Goal: Browse casually: Explore the website without a specific task or goal

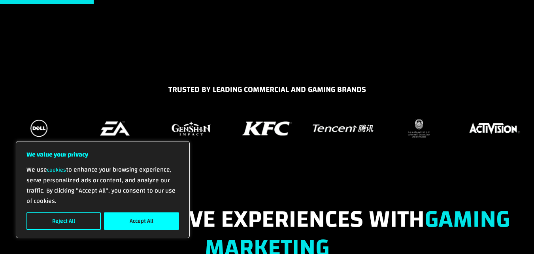
scroll to position [514, 0]
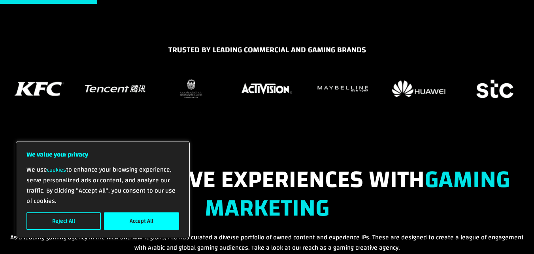
click at [274, 53] on h5 "TRUSTED BY LEADING COMMERCIAL AND GAMING BRANDS" at bounding box center [267, 52] width 522 height 16
click at [280, 46] on h5 "TRUSTED BY LEADING COMMERCIAL AND GAMING BRANDS" at bounding box center [267, 52] width 522 height 16
click at [301, 45] on h5 "TRUSTED BY LEADING COMMERCIAL AND GAMING BRANDS" at bounding box center [267, 52] width 522 height 16
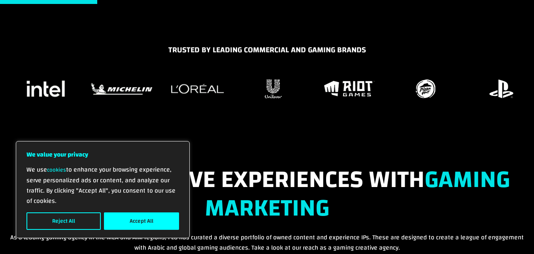
click at [123, 82] on img "22 / 37" at bounding box center [122, 88] width 66 height 16
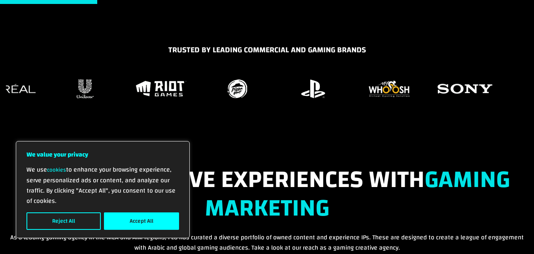
click at [199, 88] on div at bounding box center [267, 89] width 522 height 24
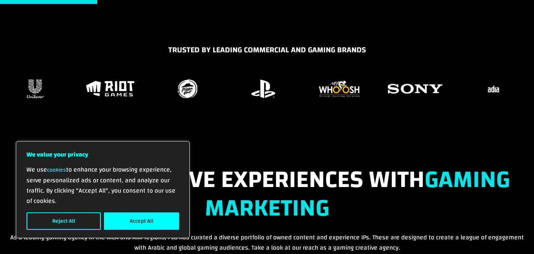
click at [230, 85] on figure "27 / 37" at bounding box center [263, 89] width 66 height 24
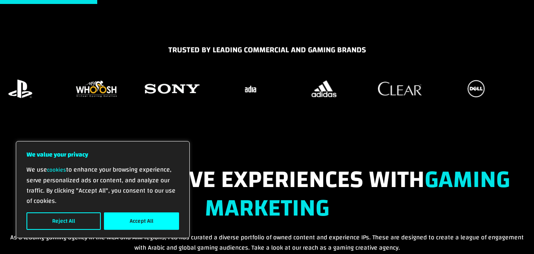
click at [214, 87] on div at bounding box center [267, 89] width 522 height 24
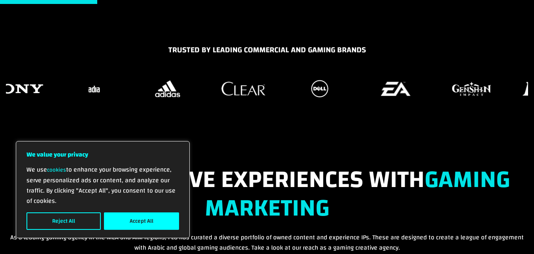
click at [222, 82] on img "32 / 37" at bounding box center [244, 88] width 48 height 18
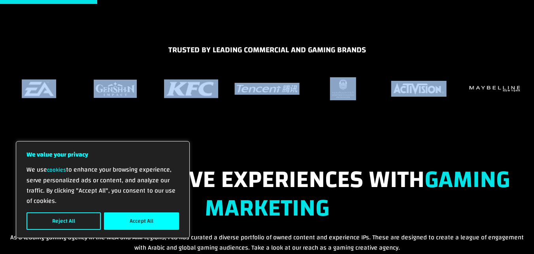
drag, startPoint x: 490, startPoint y: 104, endPoint x: 424, endPoint y: 98, distance: 66.0
click at [424, 98] on div "TRUSTED BY LEADING COMMERCIAL AND GAMING BRANDS" at bounding box center [267, 84] width 534 height 80
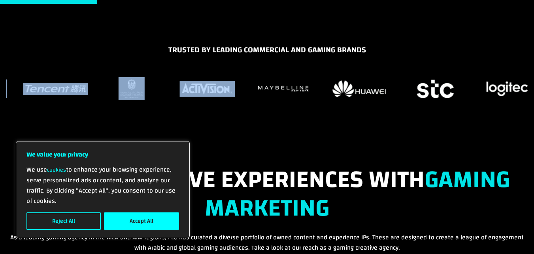
click at [213, 110] on div "TRUSTED BY LEADING COMMERCIAL AND GAMING BRANDS" at bounding box center [267, 84] width 534 height 80
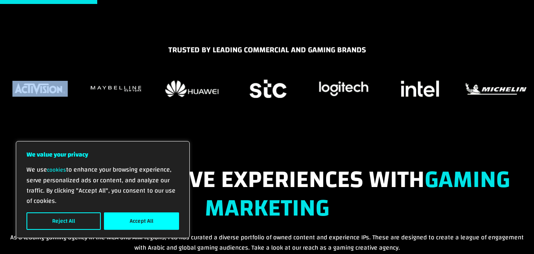
click at [248, 87] on img "19 / 37" at bounding box center [268, 88] width 41 height 23
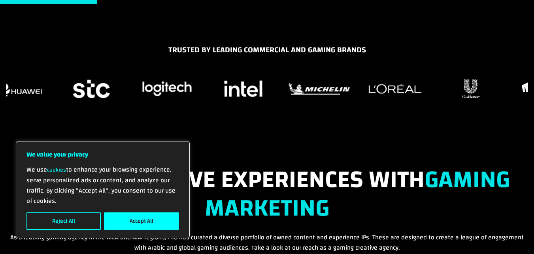
click at [290, 87] on div at bounding box center [267, 89] width 522 height 24
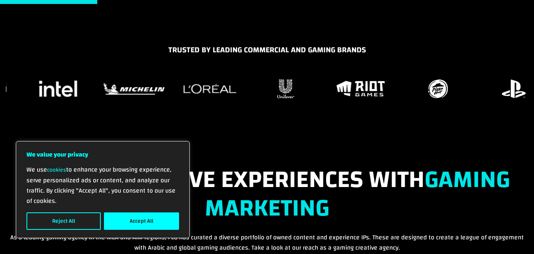
click at [253, 88] on figure "24 / 37" at bounding box center [286, 89] width 66 height 24
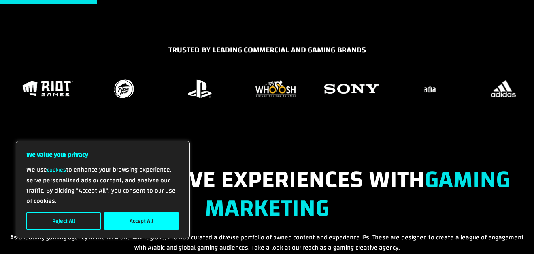
click at [195, 75] on div "TRUSTED BY LEADING COMMERCIAL AND GAMING BRANDS" at bounding box center [267, 84] width 534 height 80
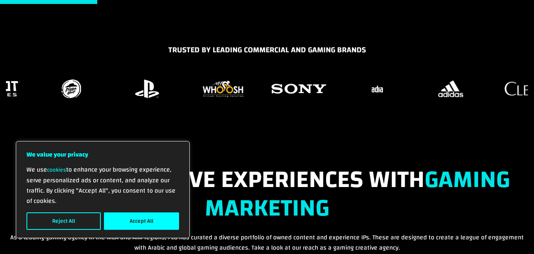
click at [268, 88] on img "29 / 37" at bounding box center [299, 88] width 62 height 23
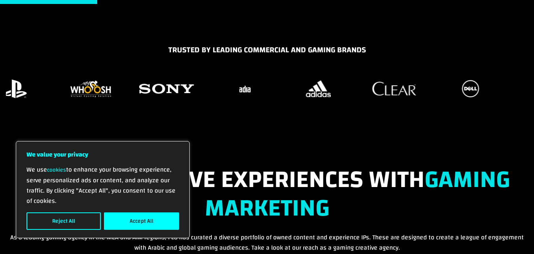
click at [210, 95] on figure "30 / 37" at bounding box center [243, 89] width 66 height 24
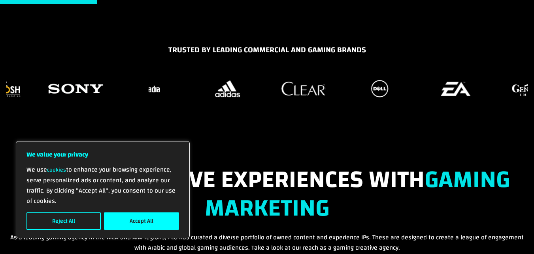
click at [280, 92] on img "32 / 37" at bounding box center [304, 88] width 48 height 18
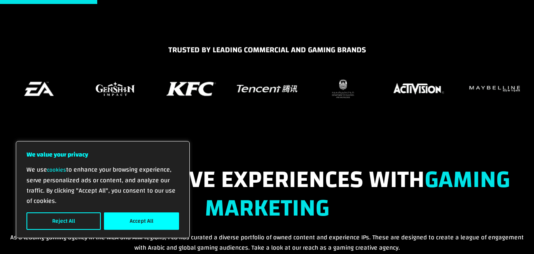
click at [299, 114] on div "TRUSTED BY LEADING COMMERCIAL AND GAMING BRANDS" at bounding box center [267, 84] width 534 height 80
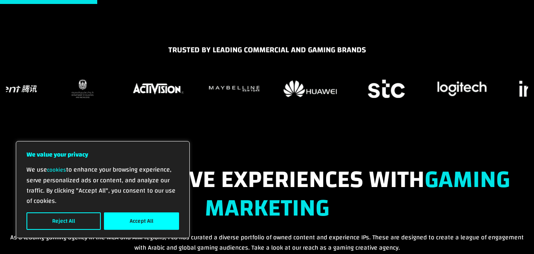
click at [134, 80] on figure "16 / 37" at bounding box center [158, 89] width 66 height 24
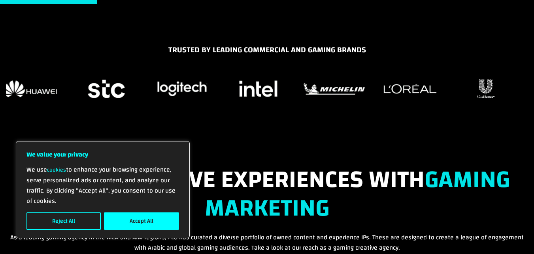
click at [123, 69] on div "TRUSTED BY LEADING COMMERCIAL AND GAMING BRANDS" at bounding box center [267, 84] width 534 height 80
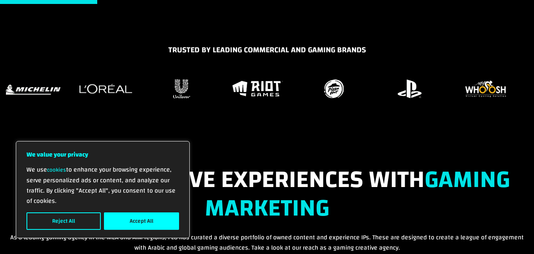
click at [107, 79] on figure "23 / 37" at bounding box center [106, 89] width 66 height 24
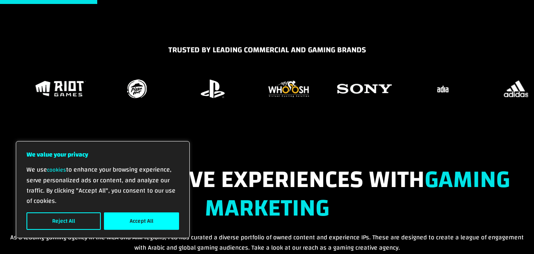
click at [134, 78] on img "26 / 37" at bounding box center [137, 88] width 24 height 23
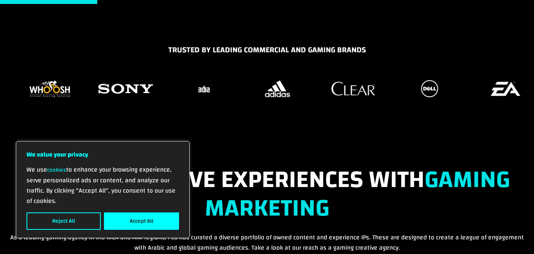
click at [50, 70] on div "TRUSTED BY LEADING COMMERCIAL AND GAMING BRANDS" at bounding box center [267, 84] width 534 height 80
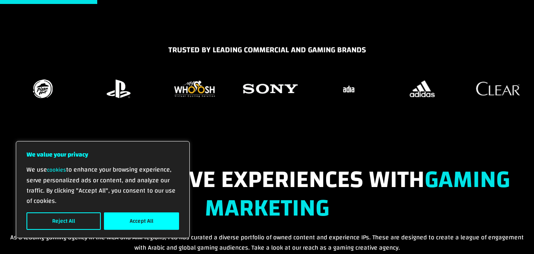
click at [0, 51] on div "TRUSTED BY LEADING COMMERCIAL AND GAMING BRANDS" at bounding box center [267, 84] width 534 height 80
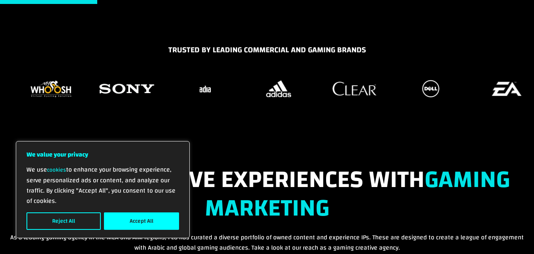
click at [58, 87] on div at bounding box center [267, 89] width 522 height 24
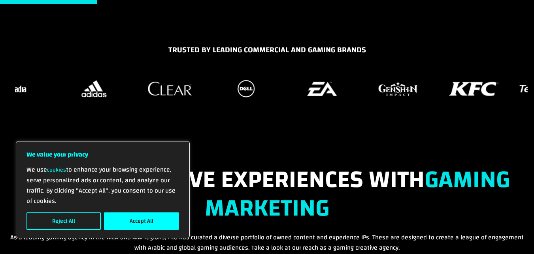
click at [192, 105] on div "TRUSTED BY LEADING COMMERCIAL AND GAMING BRANDS" at bounding box center [267, 84] width 534 height 80
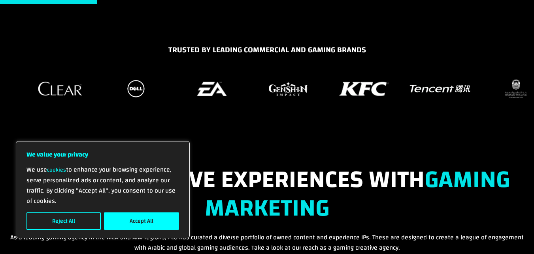
click at [124, 111] on div "TRUSTED BY LEADING COMMERCIAL AND GAMING BRANDS" at bounding box center [267, 84] width 534 height 80
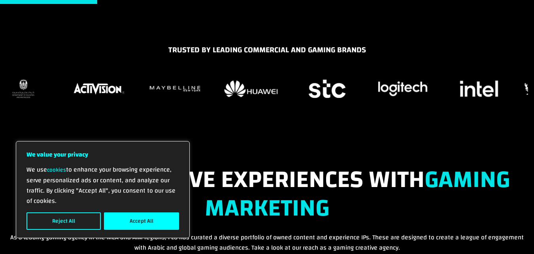
click at [48, 122] on div "TRUSTED BY LEADING COMMERCIAL AND GAMING BRANDS" at bounding box center [267, 84] width 534 height 80
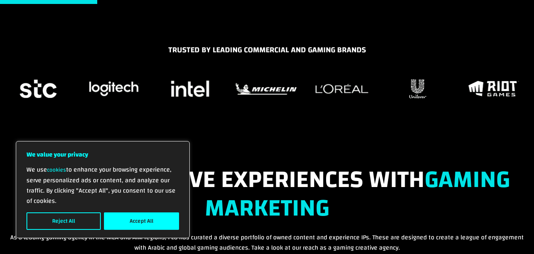
click at [111, 97] on img "20 / 37" at bounding box center [114, 88] width 55 height 19
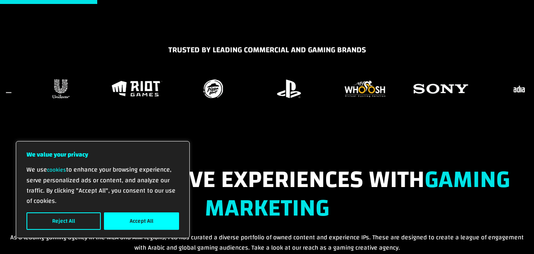
click at [175, 87] on div at bounding box center [267, 89] width 522 height 24
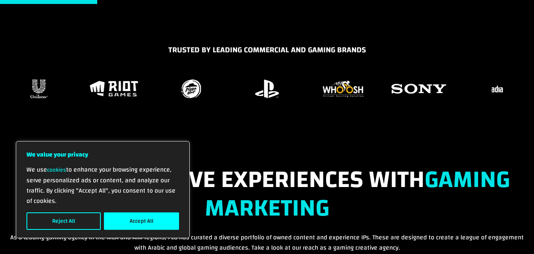
click at [301, 115] on div "TRUSTED BY LEADING COMMERCIAL AND GAMING BRANDS" at bounding box center [267, 84] width 534 height 80
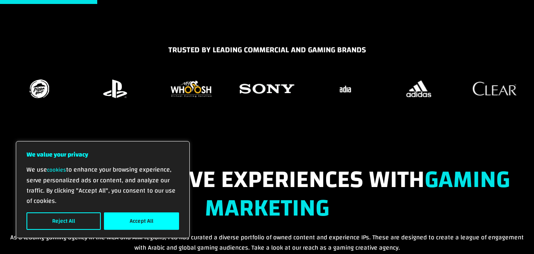
drag, startPoint x: 290, startPoint y: 101, endPoint x: 146, endPoint y: 107, distance: 144.9
click at [146, 107] on div "TRUSTED BY LEADING COMMERCIAL AND GAMING BRANDS" at bounding box center [267, 84] width 534 height 80
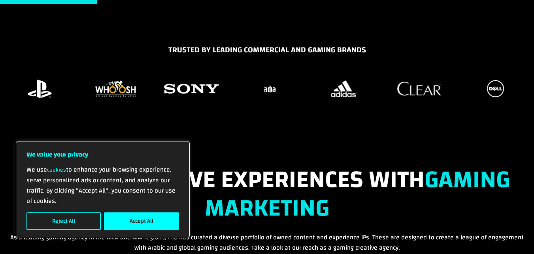
click at [310, 96] on figure "31 / 37" at bounding box center [343, 89] width 66 height 24
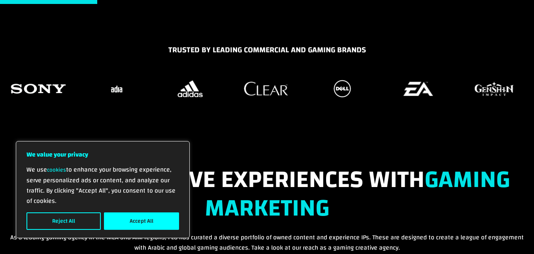
click at [205, 101] on div "TRUSTED BY LEADING COMMERCIAL AND GAMING BRANDS" at bounding box center [267, 84] width 534 height 80
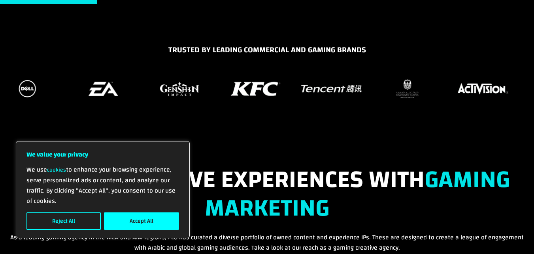
click at [297, 115] on div "TRUSTED BY LEADING COMMERCIAL AND GAMING BRANDS" at bounding box center [267, 84] width 534 height 80
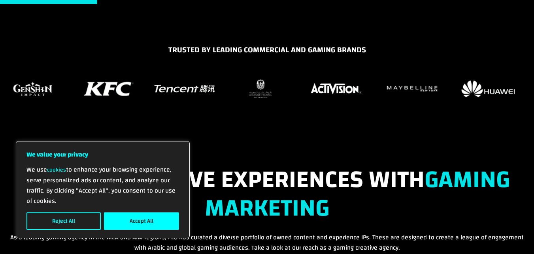
click at [248, 79] on img "15 / 37" at bounding box center [261, 88] width 26 height 23
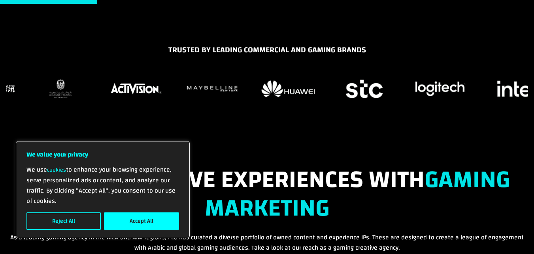
click at [190, 87] on img "17 / 37" at bounding box center [212, 88] width 55 height 10
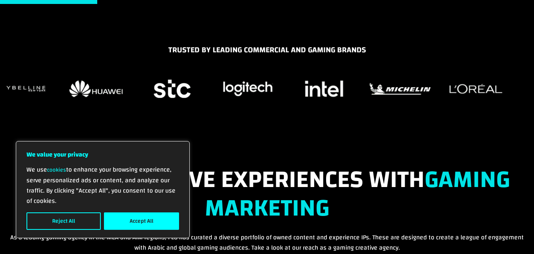
click at [221, 97] on img "20 / 37" at bounding box center [248, 88] width 55 height 19
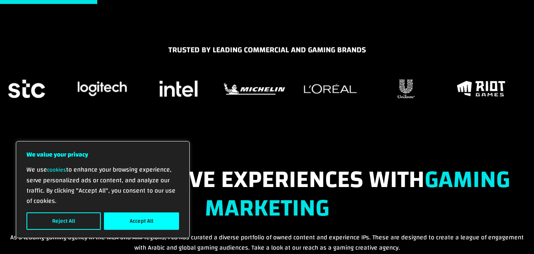
click at [221, 97] on figure "22 / 37" at bounding box center [254, 89] width 66 height 24
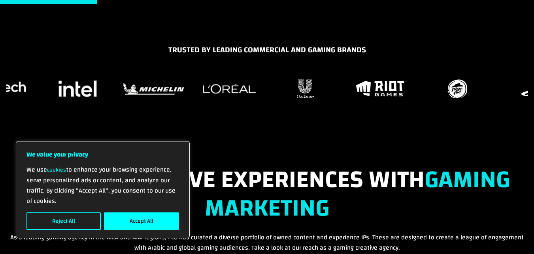
click at [295, 91] on img "24 / 37" at bounding box center [305, 88] width 21 height 23
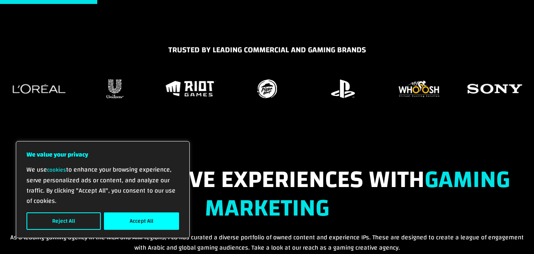
click at [310, 89] on figure "27 / 37" at bounding box center [343, 89] width 66 height 24
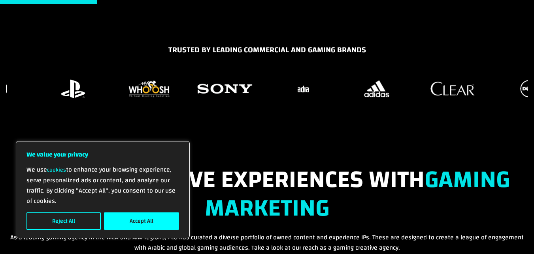
click at [194, 87] on img "29 / 37" at bounding box center [225, 88] width 62 height 23
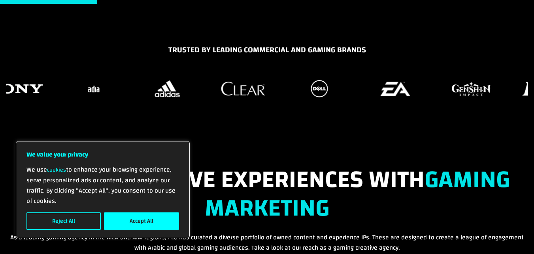
click at [189, 104] on div "TRUSTED BY LEADING COMMERCIAL AND GAMING BRANDS" at bounding box center [267, 84] width 534 height 80
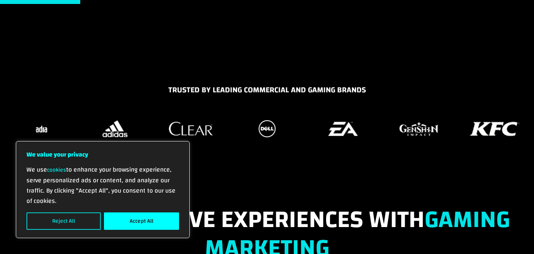
scroll to position [475, 0]
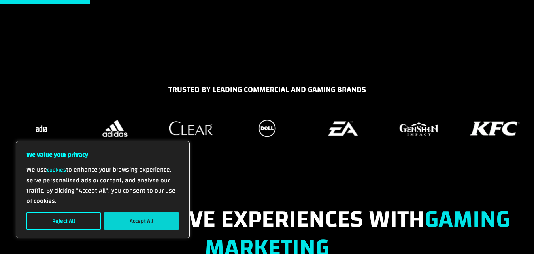
click at [137, 222] on button "Accept All" at bounding box center [141, 220] width 75 height 17
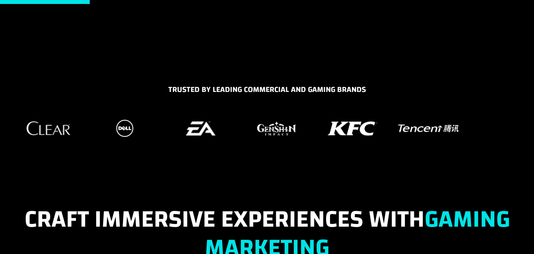
click at [0, 160] on div "TRUSTED BY LEADING COMMERCIAL AND GAMING BRANDS" at bounding box center [267, 123] width 534 height 80
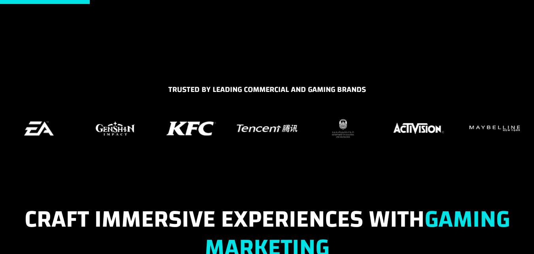
click at [122, 146] on div "TRUSTED BY LEADING COMMERCIAL AND GAMING BRANDS" at bounding box center [267, 123] width 534 height 80
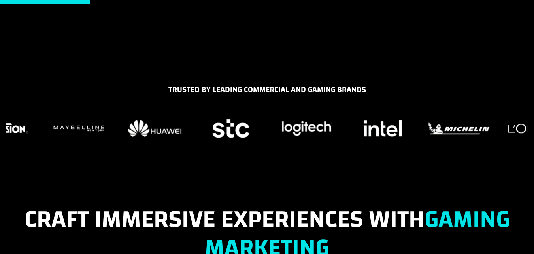
click at [280, 127] on img "20 / 37" at bounding box center [307, 127] width 55 height 19
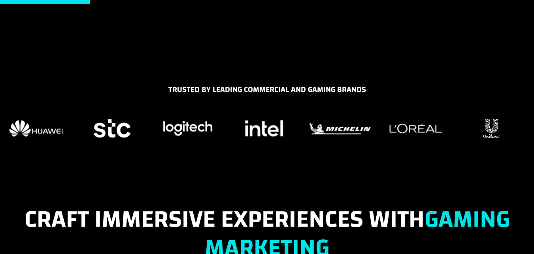
click at [383, 134] on figure "23 / 37" at bounding box center [416, 128] width 66 height 24
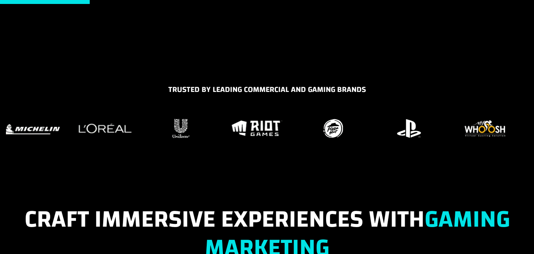
click at [157, 141] on div "TRUSTED BY LEADING COMMERCIAL AND GAMING BRANDS" at bounding box center [267, 123] width 534 height 80
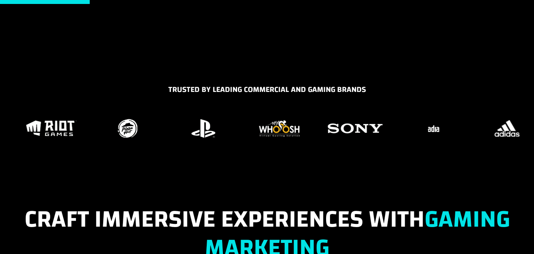
click at [200, 135] on figure "27 / 37" at bounding box center [203, 128] width 66 height 24
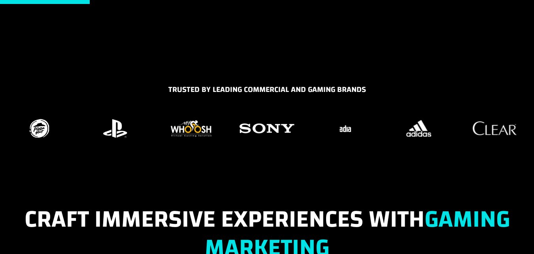
click at [310, 126] on figure "30 / 37" at bounding box center [343, 128] width 66 height 24
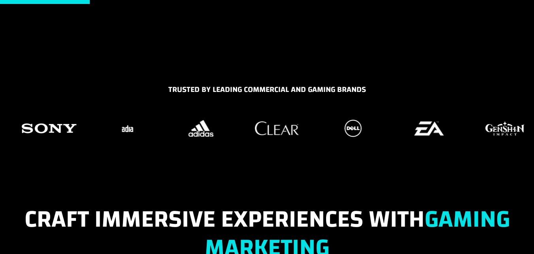
click at [253, 134] on img "32 / 37" at bounding box center [277, 128] width 48 height 18
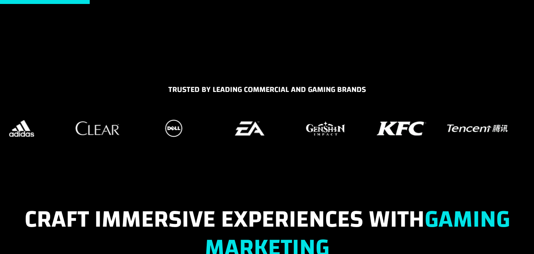
click at [221, 137] on figure "34 / 37" at bounding box center [249, 128] width 66 height 24
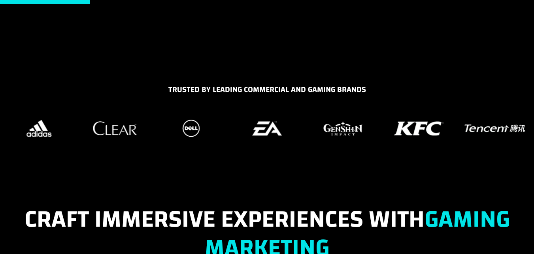
click at [198, 137] on div at bounding box center [267, 128] width 522 height 24
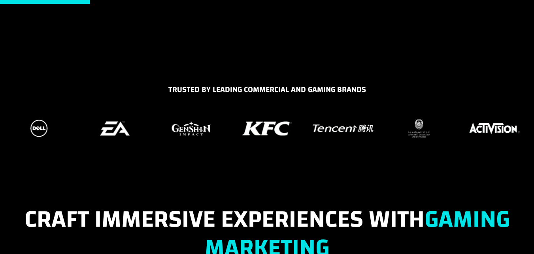
click at [216, 140] on div "TRUSTED BY LEADING COMMERCIAL AND GAMING BRANDS" at bounding box center [267, 123] width 534 height 80
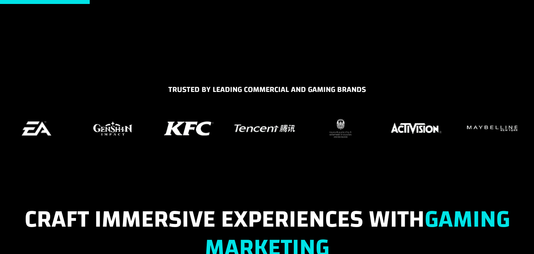
click at [328, 139] on img "15 / 37" at bounding box center [341, 128] width 26 height 23
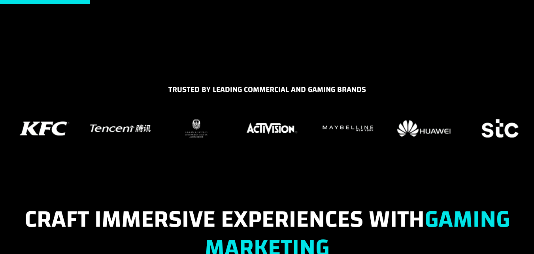
click at [315, 137] on figure "17 / 37" at bounding box center [348, 128] width 66 height 24
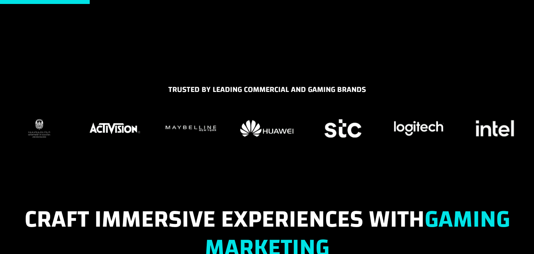
click at [323, 132] on img "19 / 37" at bounding box center [343, 128] width 41 height 23
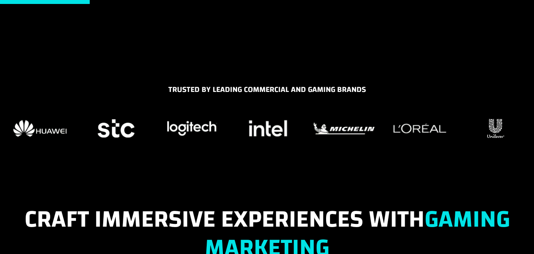
click at [311, 132] on img "22 / 37" at bounding box center [344, 128] width 66 height 16
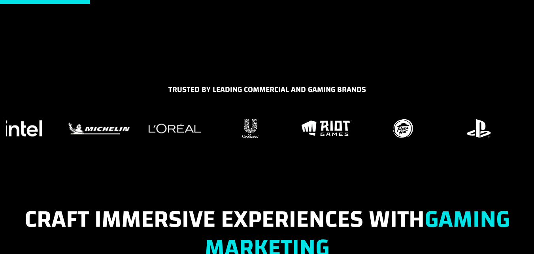
click at [240, 128] on img "24 / 37" at bounding box center [250, 128] width 21 height 23
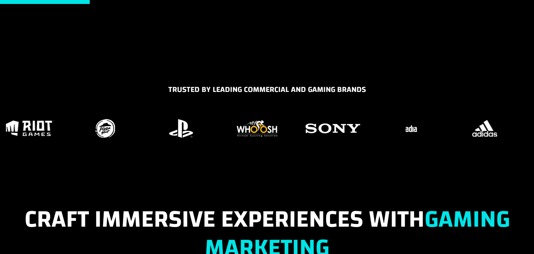
click at [214, 129] on div at bounding box center [267, 128] width 522 height 24
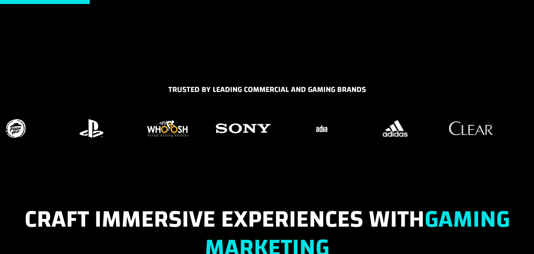
click at [148, 140] on div "TRUSTED BY LEADING COMMERCIAL AND GAMING BRANDS" at bounding box center [267, 123] width 534 height 80
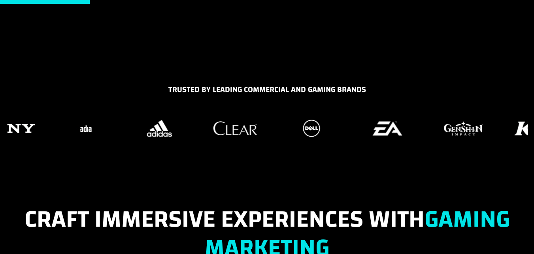
click at [207, 133] on figure "32 / 37" at bounding box center [235, 128] width 66 height 24
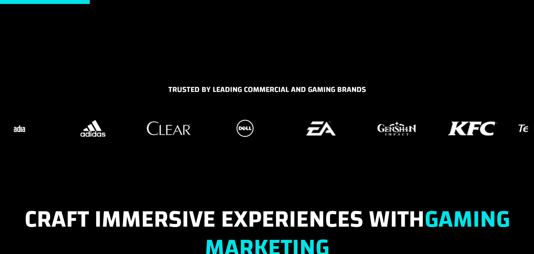
click at [183, 153] on div "TRUSTED BY LEADING COMMERCIAL AND GAMING BRANDS" at bounding box center [267, 123] width 534 height 80
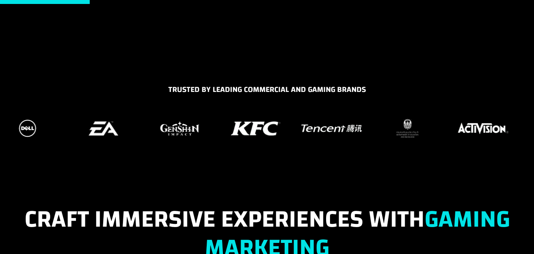
click at [119, 144] on div "TRUSTED BY LEADING COMMERCIAL AND GAMING BRANDS" at bounding box center [267, 123] width 534 height 80
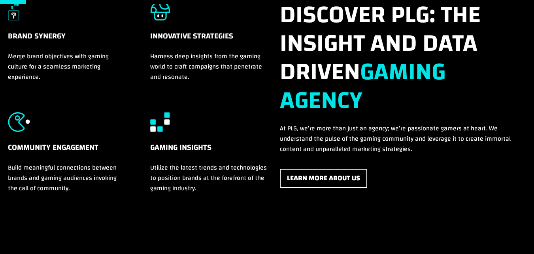
scroll to position [0, 0]
